Goal: Navigation & Orientation: Find specific page/section

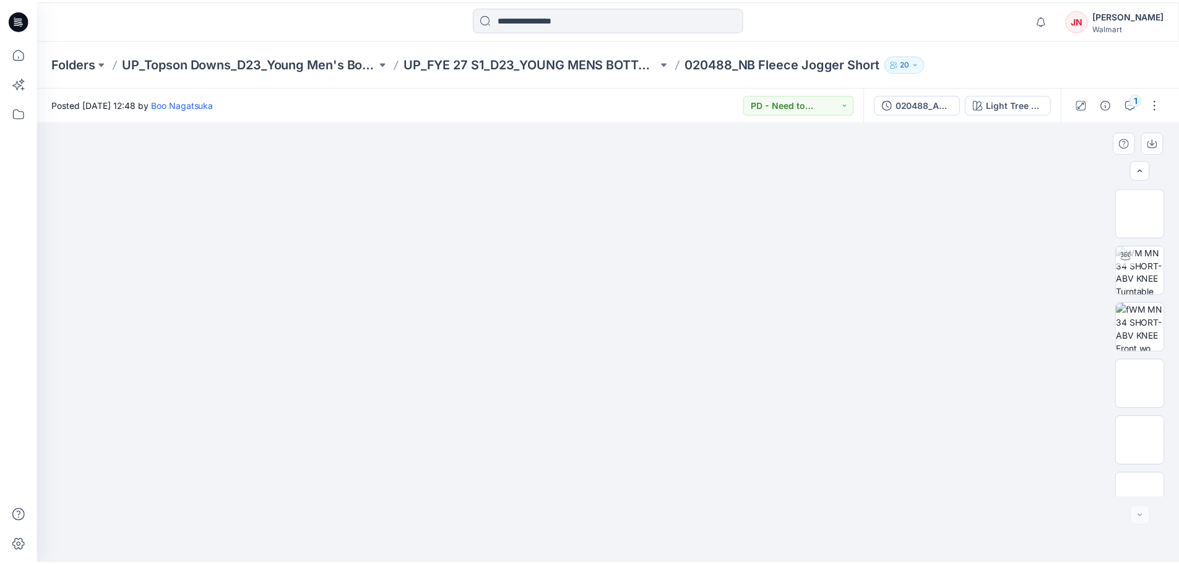
scroll to position [139, 0]
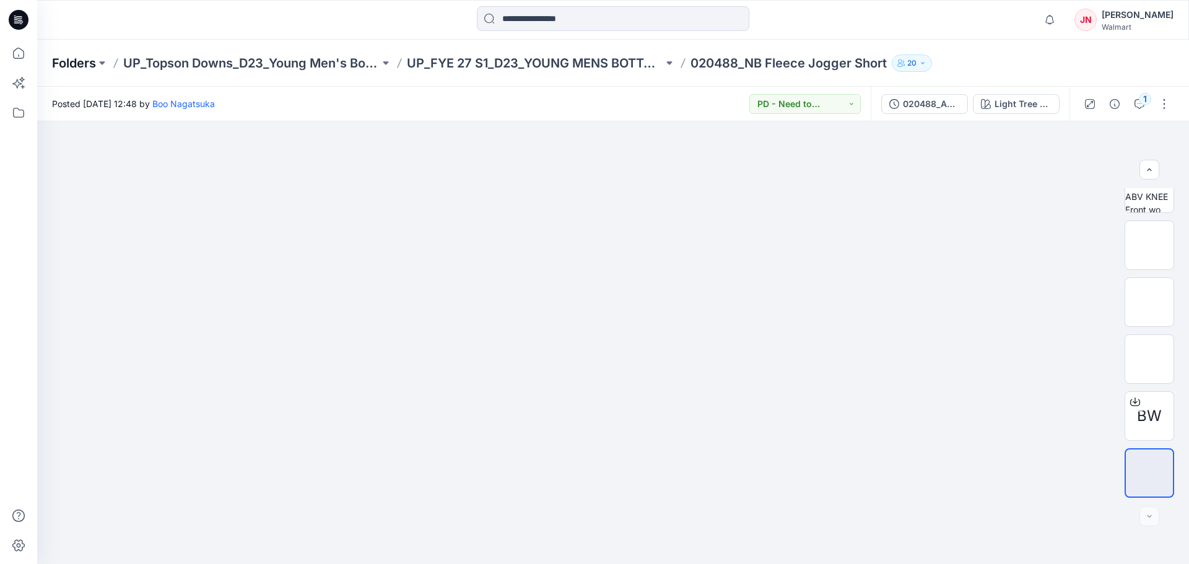
click at [61, 59] on p "Folders" at bounding box center [74, 62] width 44 height 17
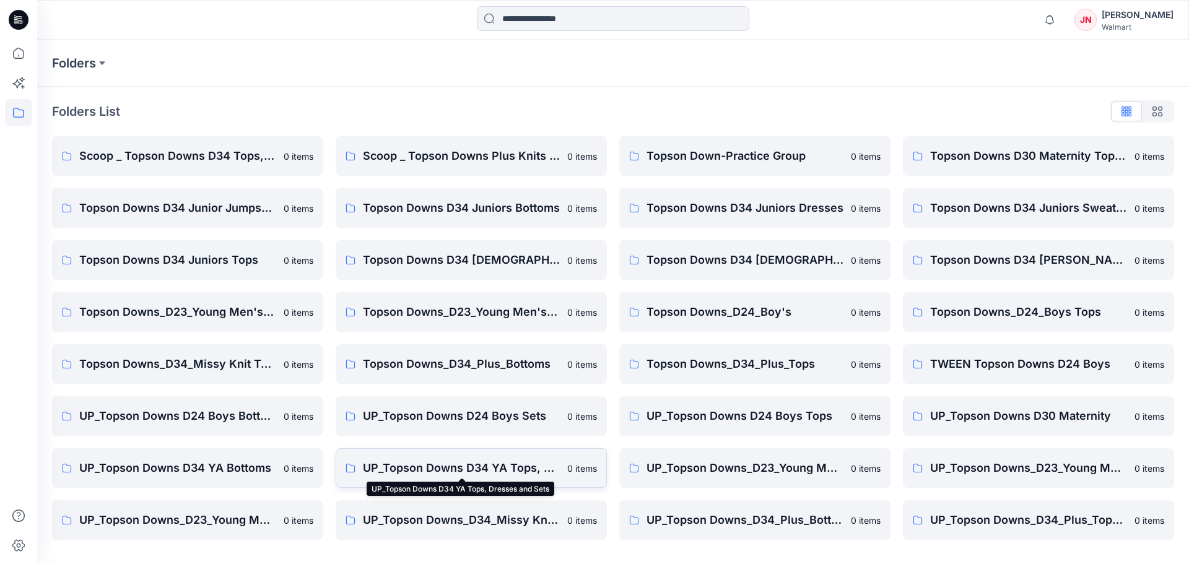
click at [506, 471] on p "UP_Topson Downs D34 YA Tops, Dresses and Sets" at bounding box center [461, 467] width 197 height 17
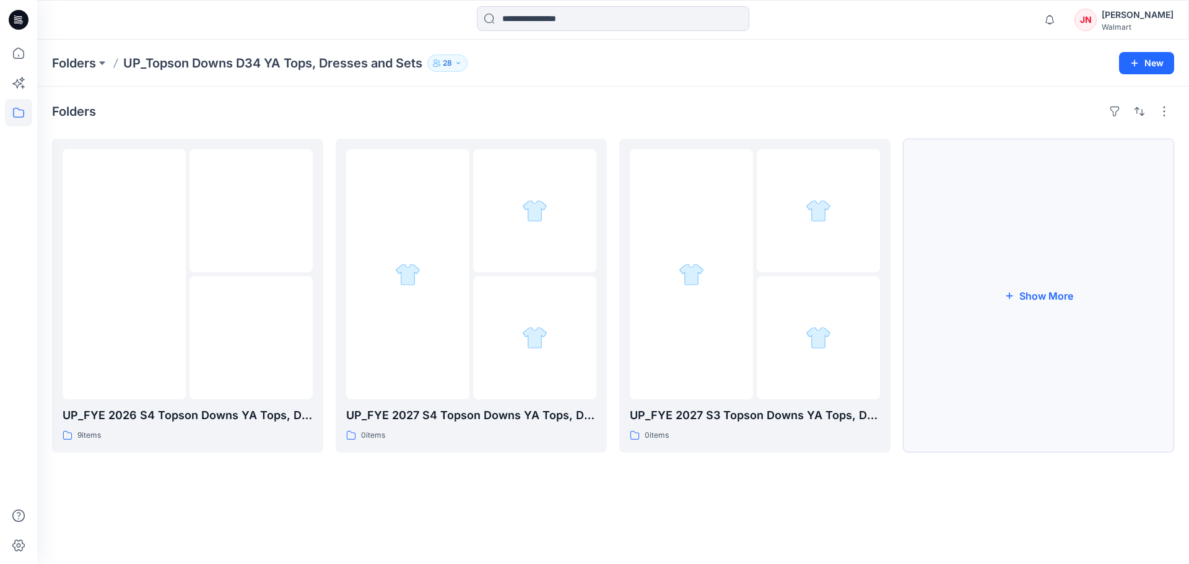
click at [945, 364] on button "Show More" at bounding box center [1038, 296] width 271 height 314
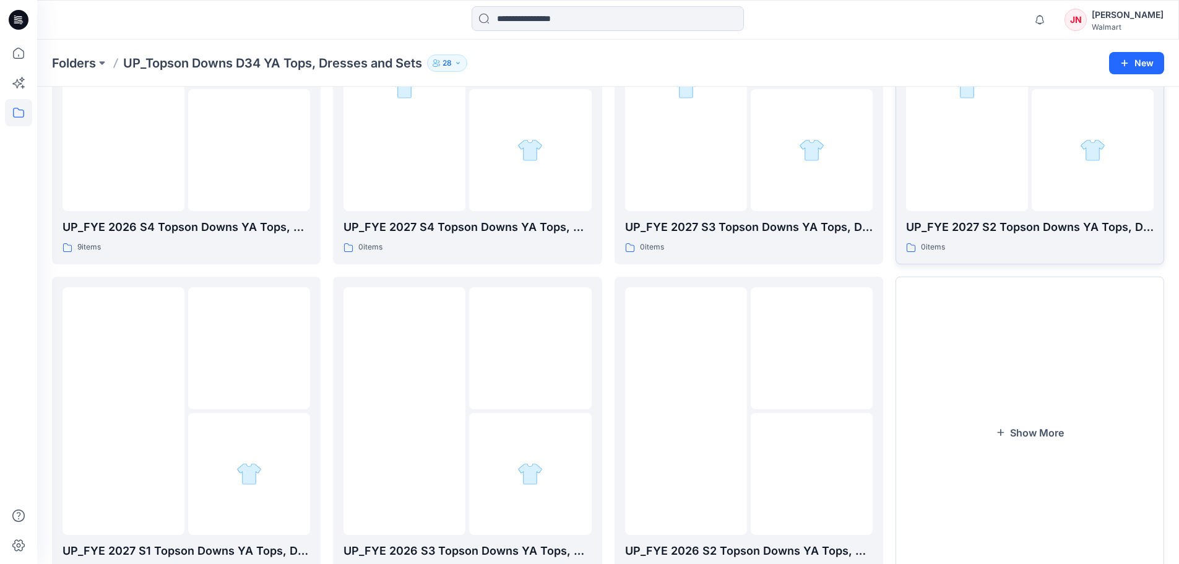
scroll to position [245, 0]
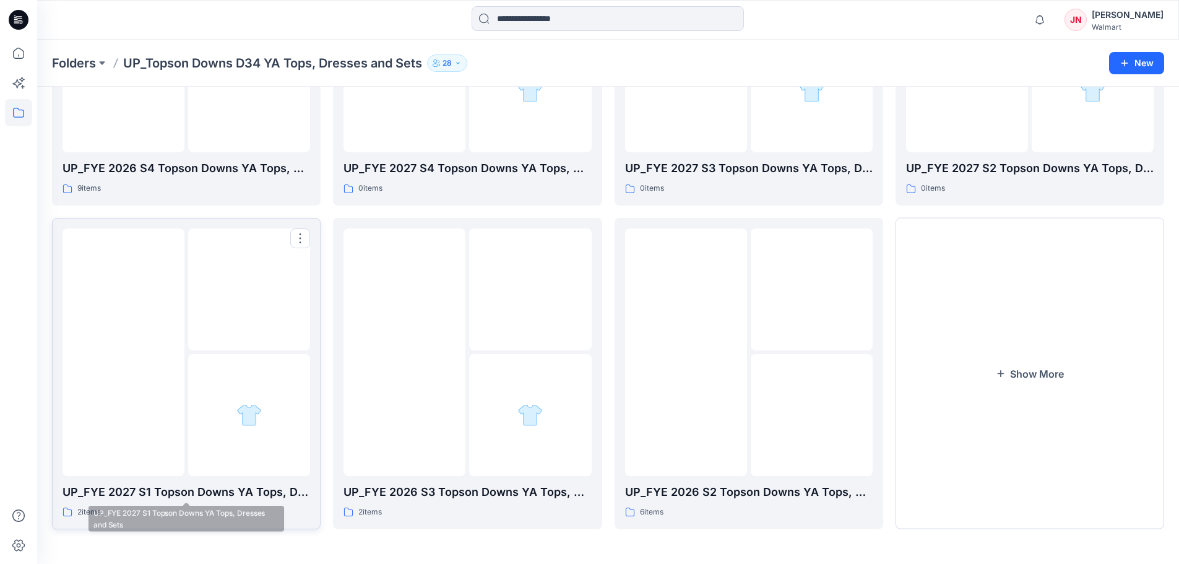
click at [125, 466] on div at bounding box center [124, 352] width 122 height 248
